Goal: Subscribe to service/newsletter

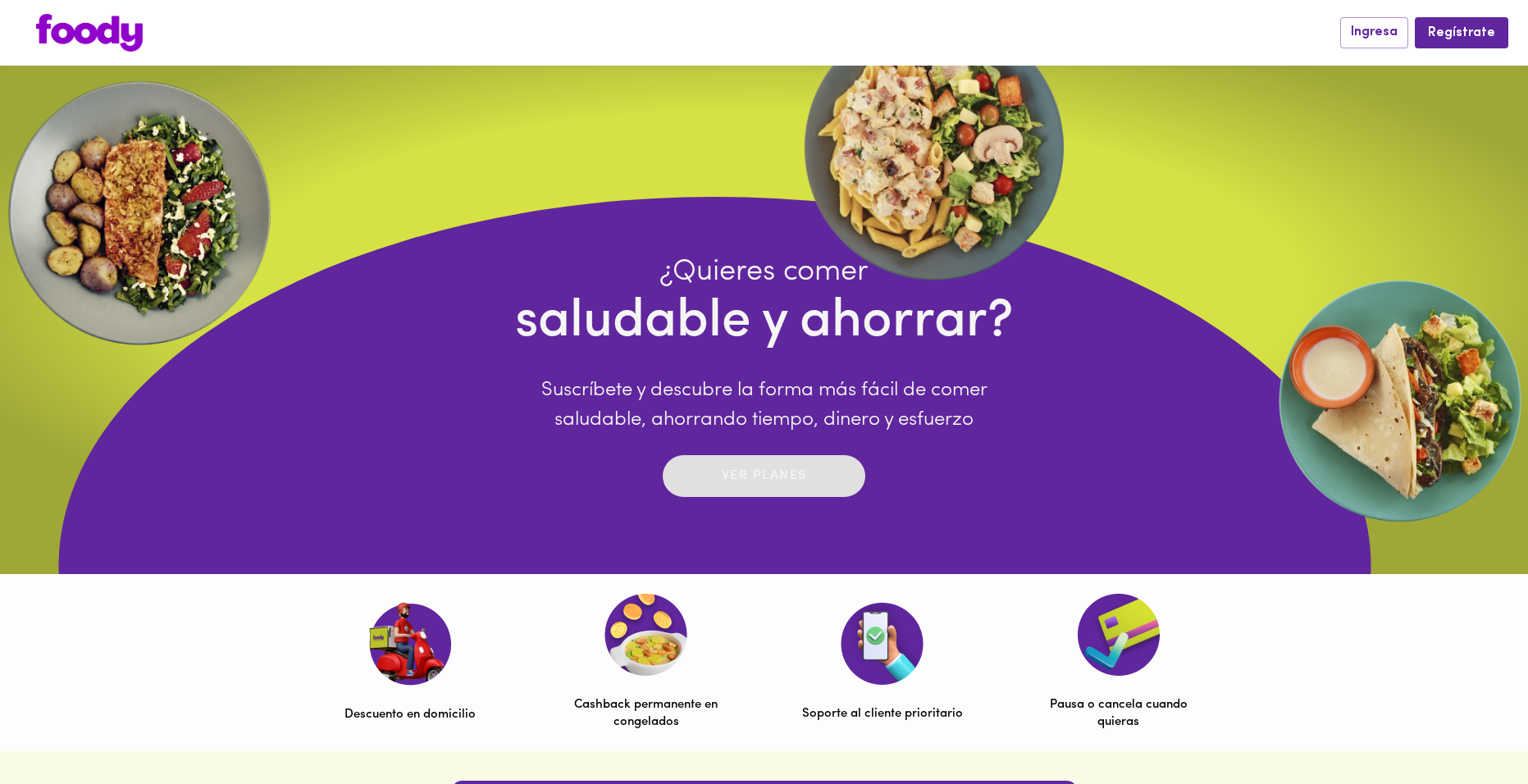
click at [809, 482] on span "Ver planes" at bounding box center [764, 475] width 170 height 25
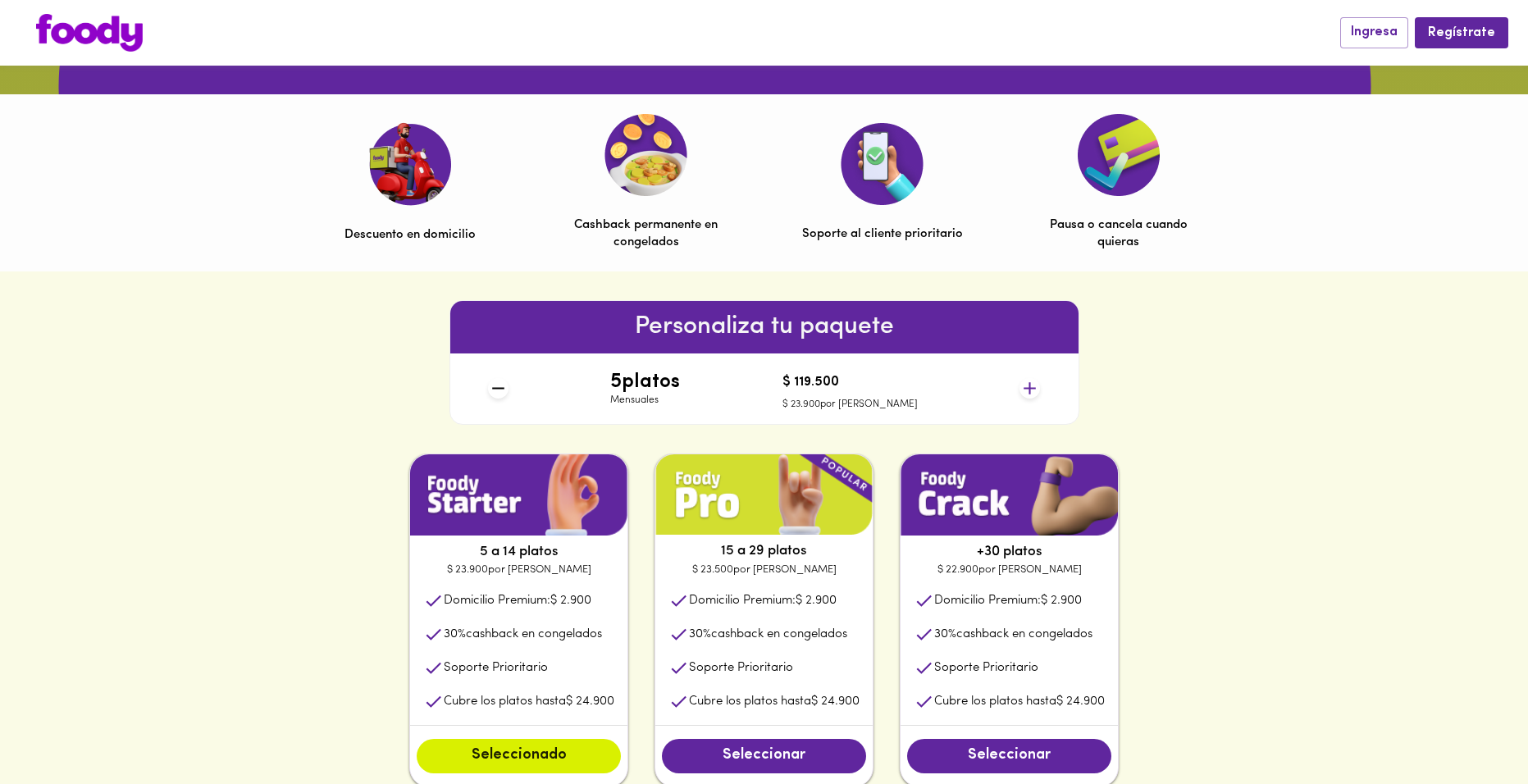
scroll to position [574, 0]
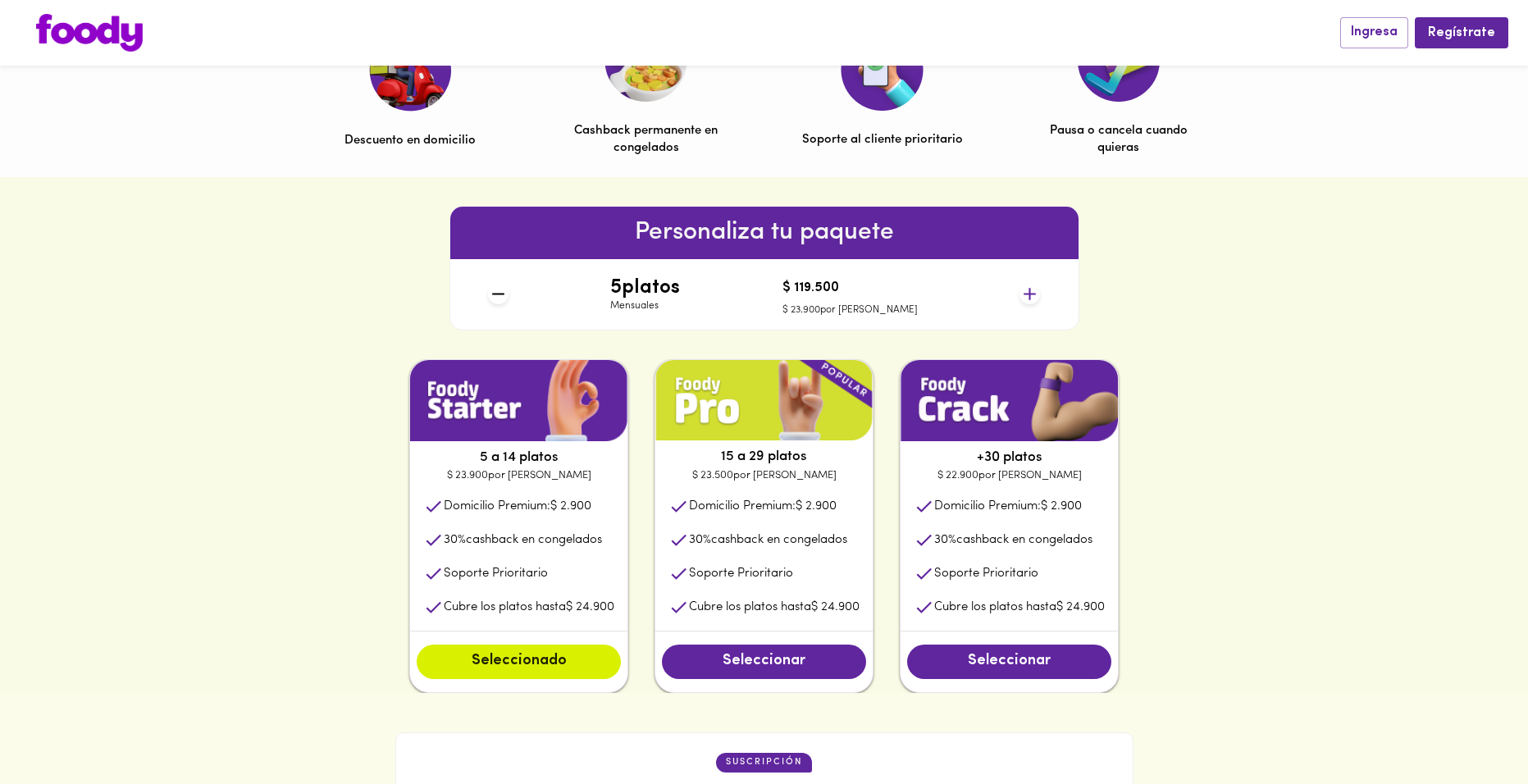
click at [1028, 293] on icon at bounding box center [1029, 293] width 20 height 20
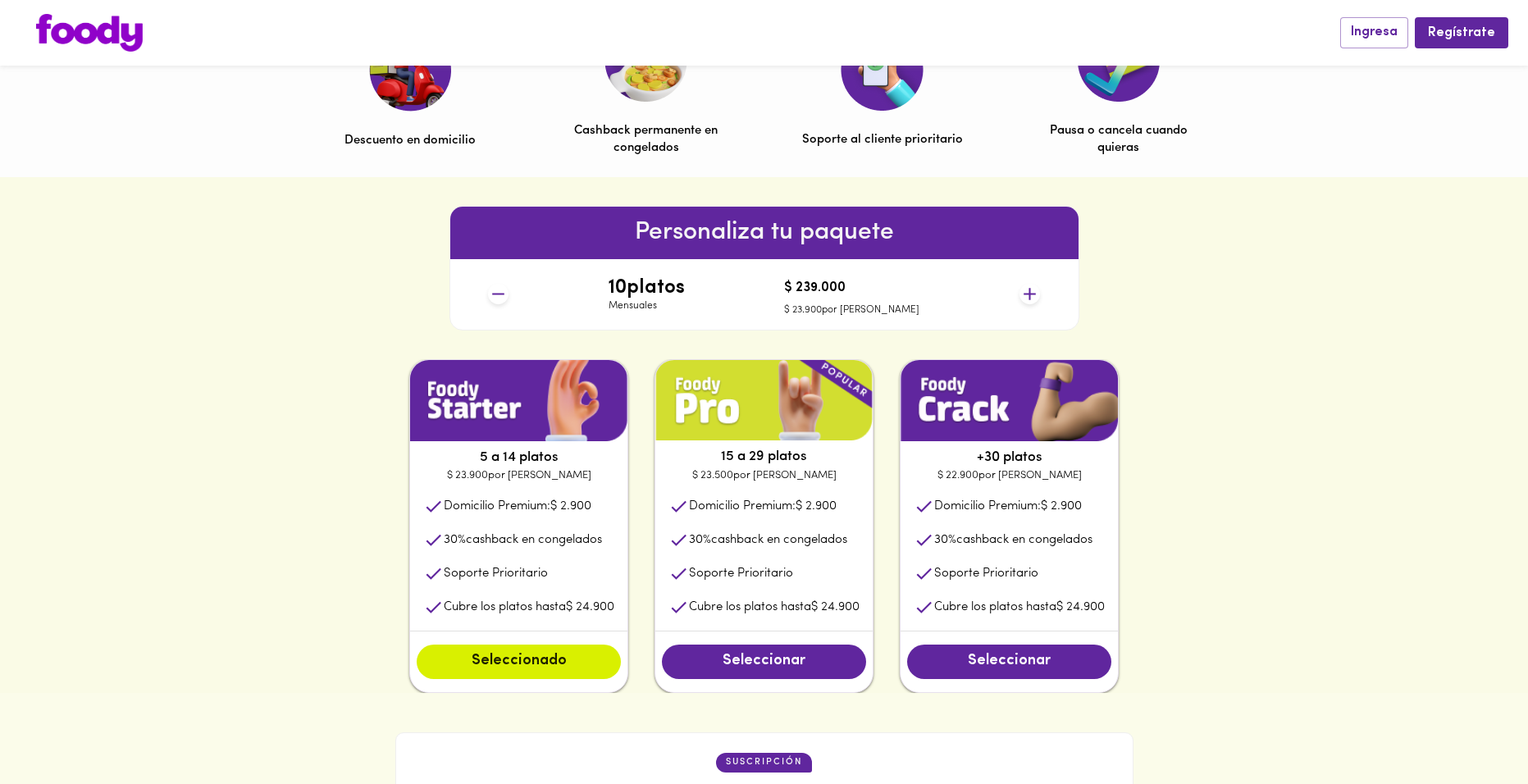
click at [1028, 293] on icon at bounding box center [1029, 293] width 20 height 20
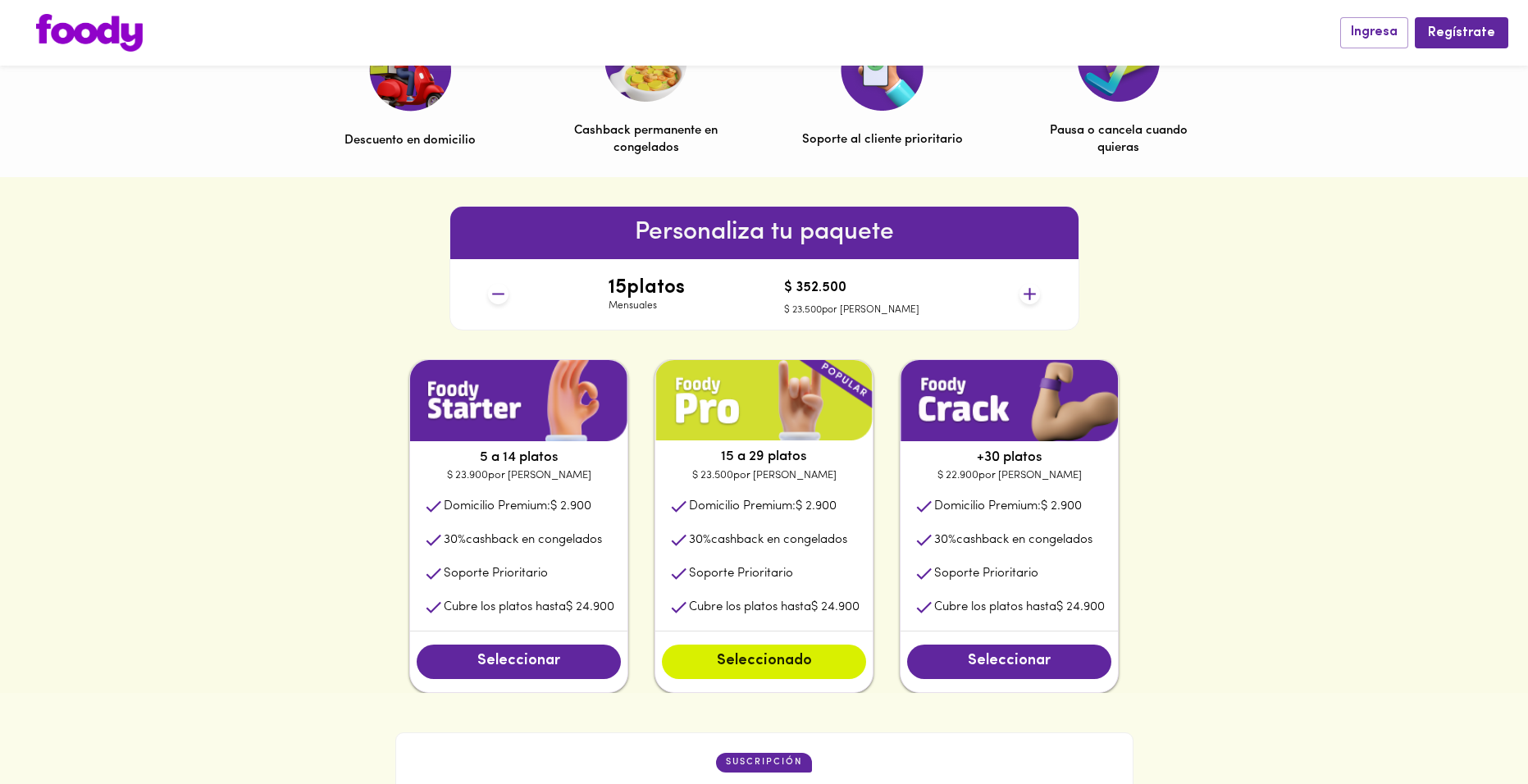
click at [1028, 293] on icon at bounding box center [1029, 293] width 20 height 20
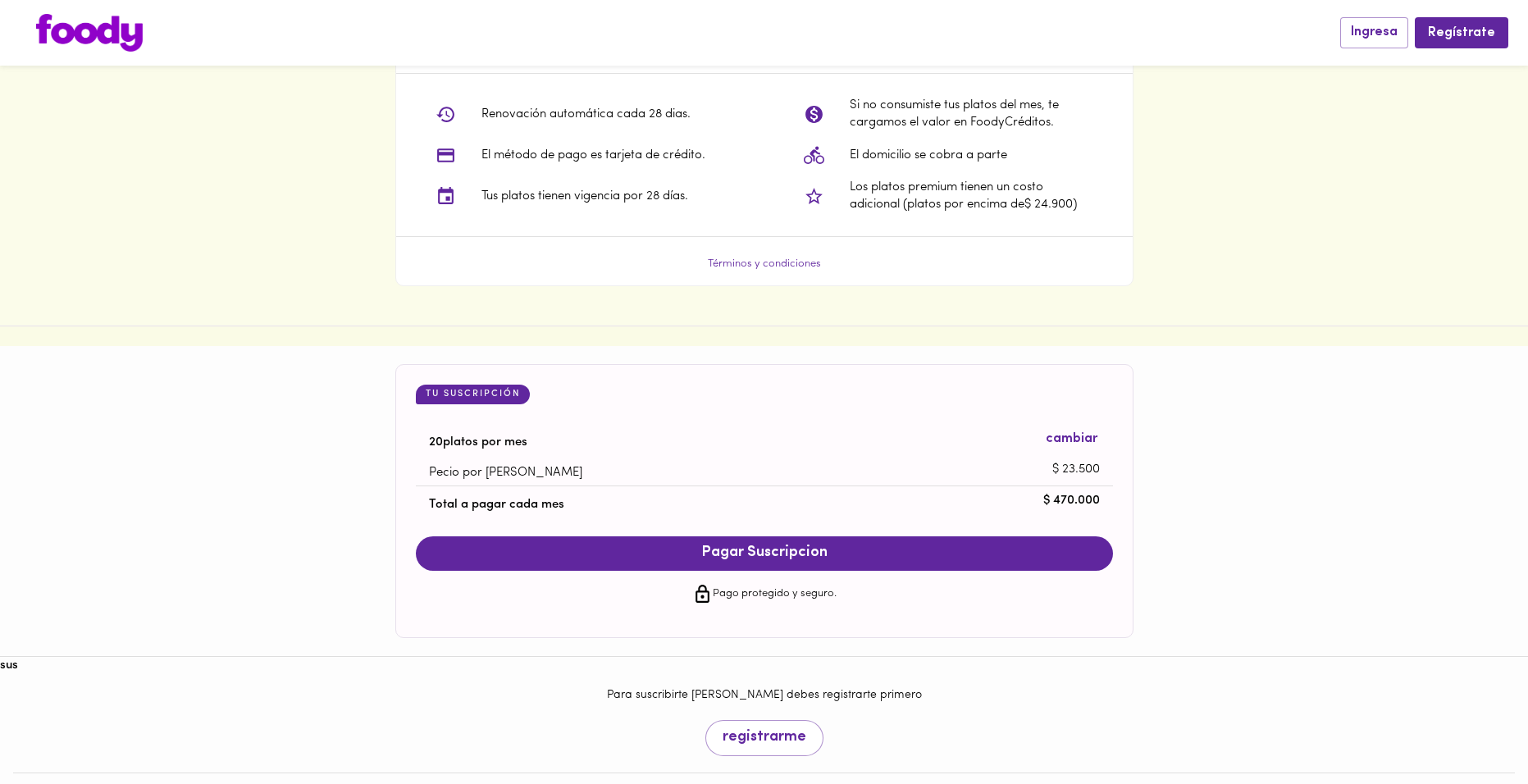
scroll to position [1354, 0]
